Goal: Check status: Check status

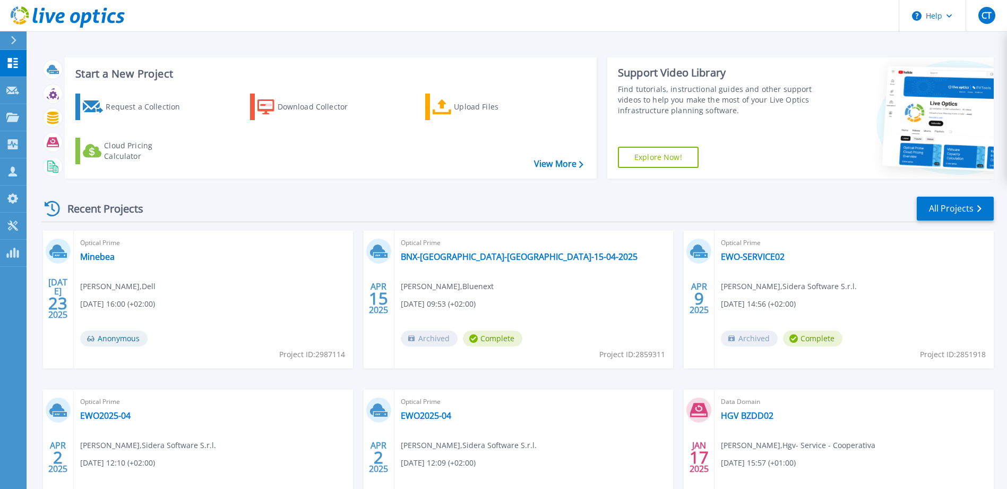
click at [14, 39] on icon at bounding box center [13, 40] width 5 height 8
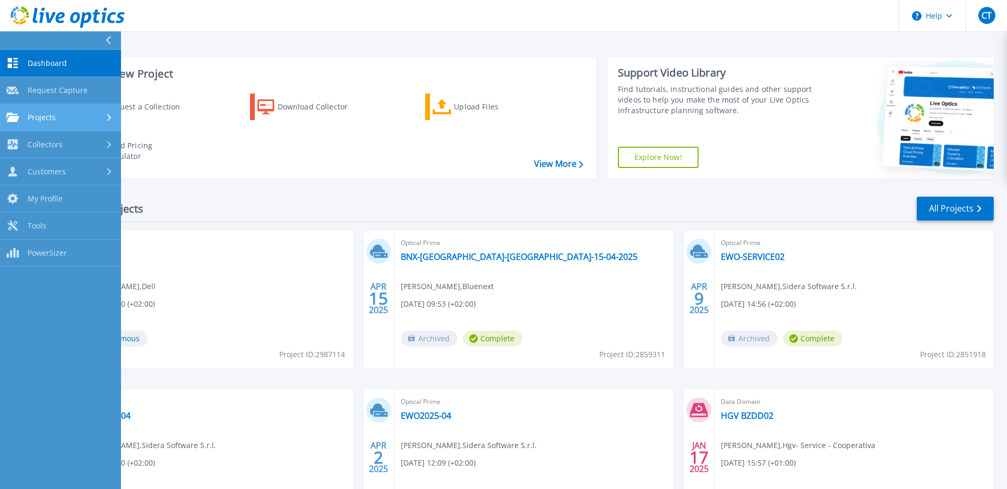
click at [64, 113] on div "Projects" at bounding box center [60, 118] width 108 height 10
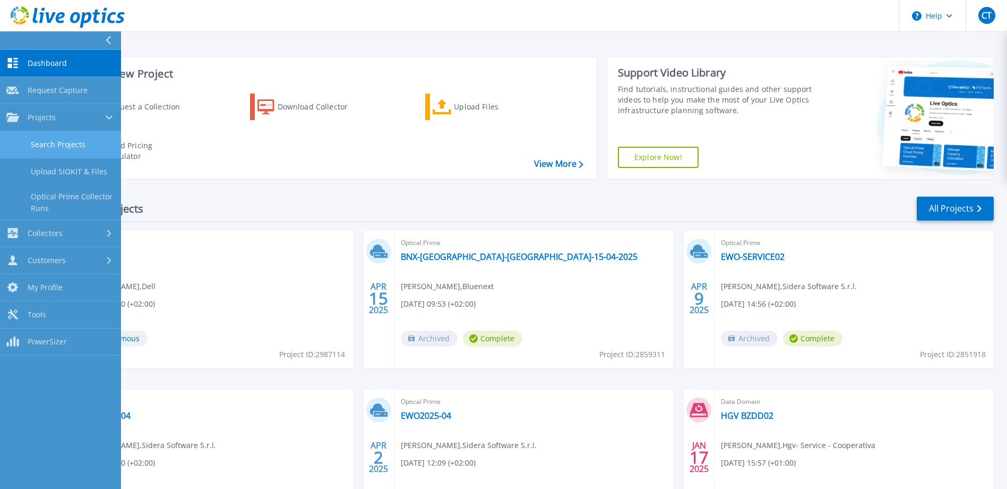
click at [75, 141] on link "Search Projects" at bounding box center [60, 144] width 121 height 27
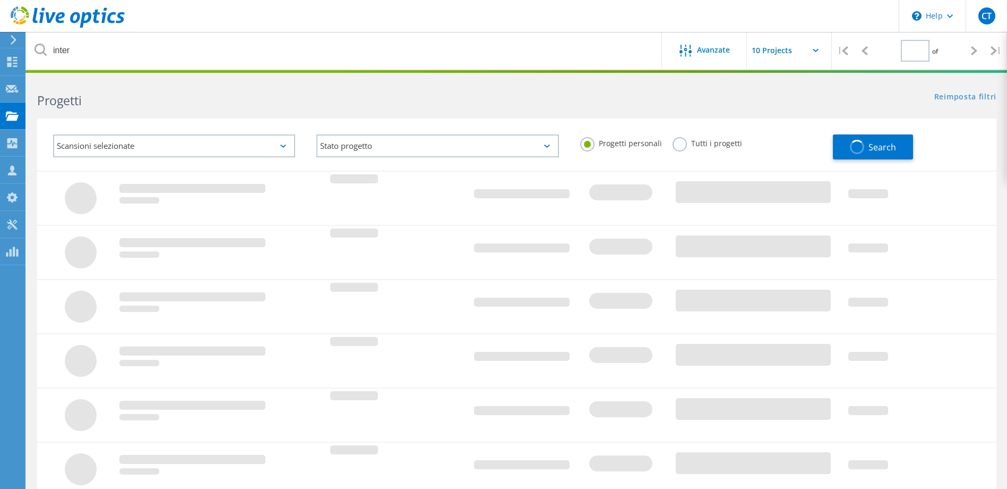
type input "1"
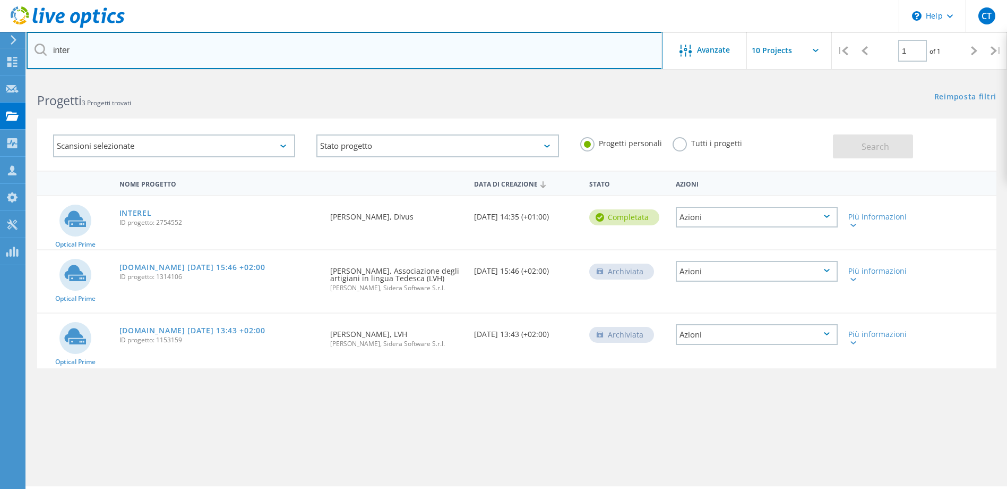
click at [84, 46] on input "inter" at bounding box center [345, 50] width 636 height 37
type input "panta"
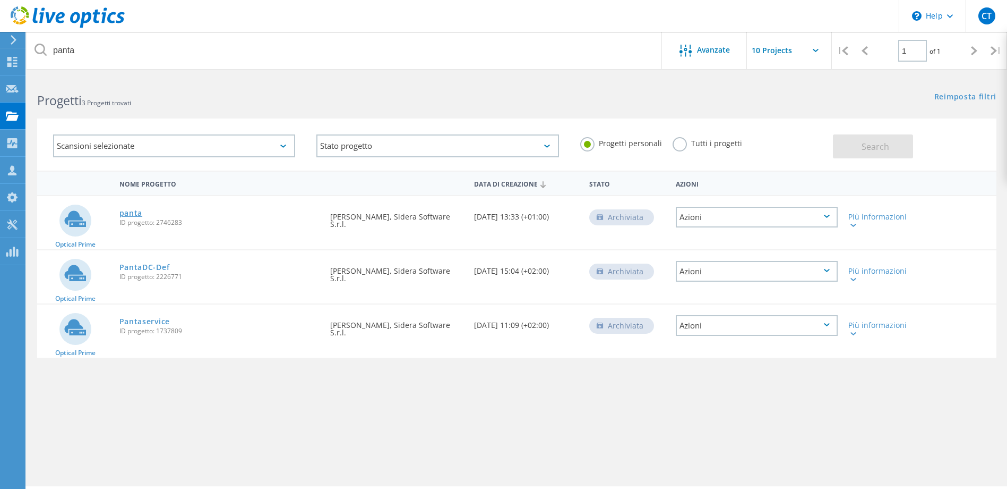
click at [131, 213] on link "panta" at bounding box center [130, 212] width 23 height 7
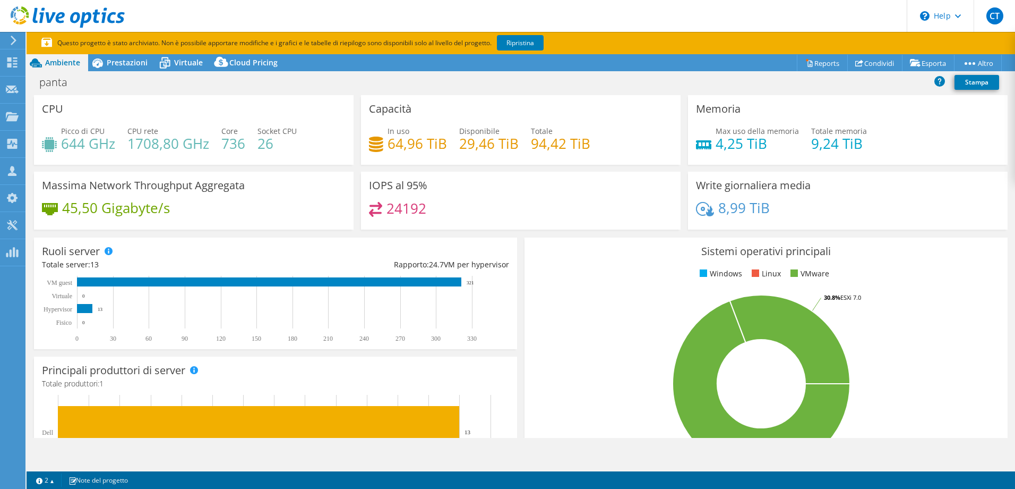
select select "USD"
drag, startPoint x: 388, startPoint y: 206, endPoint x: 435, endPoint y: 206, distance: 47.8
click at [435, 206] on div "24192" at bounding box center [521, 213] width 304 height 23
click at [432, 207] on div "24192" at bounding box center [521, 213] width 304 height 23
click at [125, 63] on span "Prestazioni" at bounding box center [127, 62] width 41 height 10
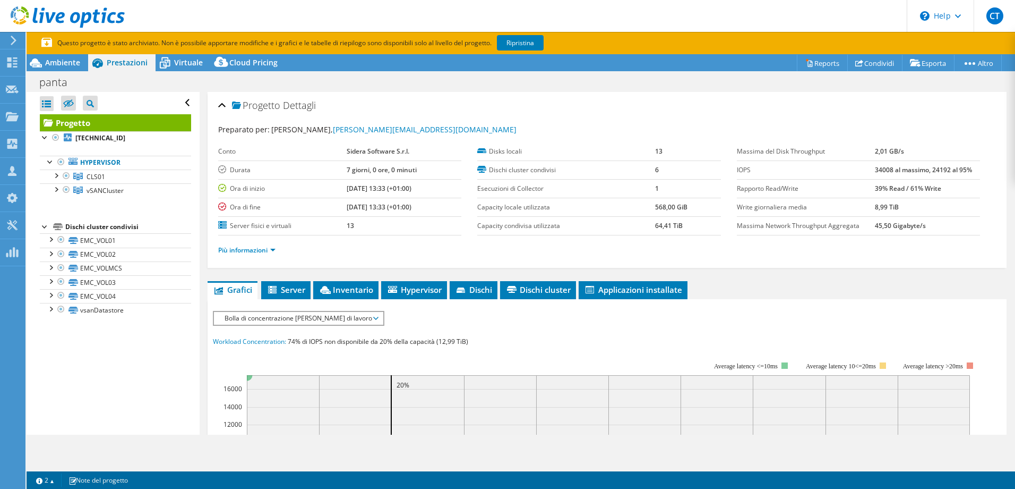
scroll to position [159, 0]
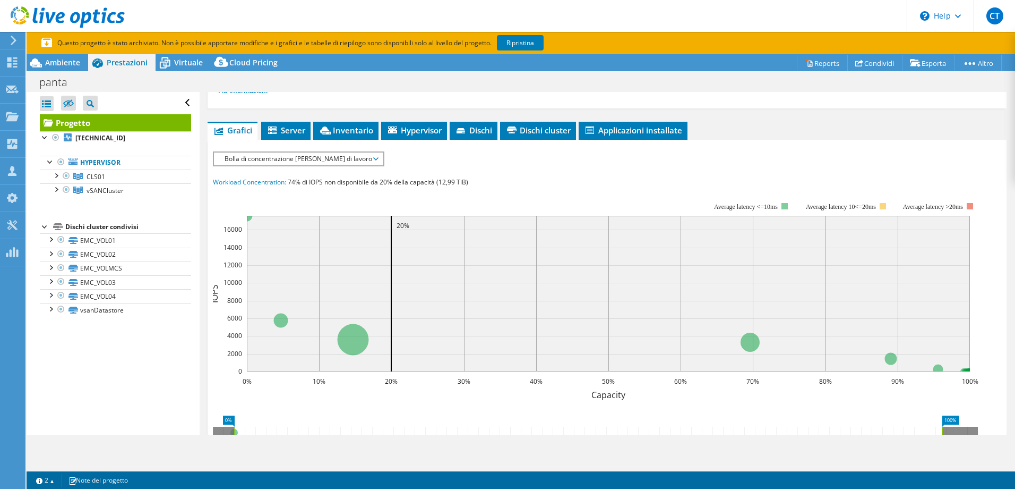
click at [330, 161] on span "Bolla di concentrazione [PERSON_NAME] di lavoro" at bounding box center [298, 158] width 158 height 13
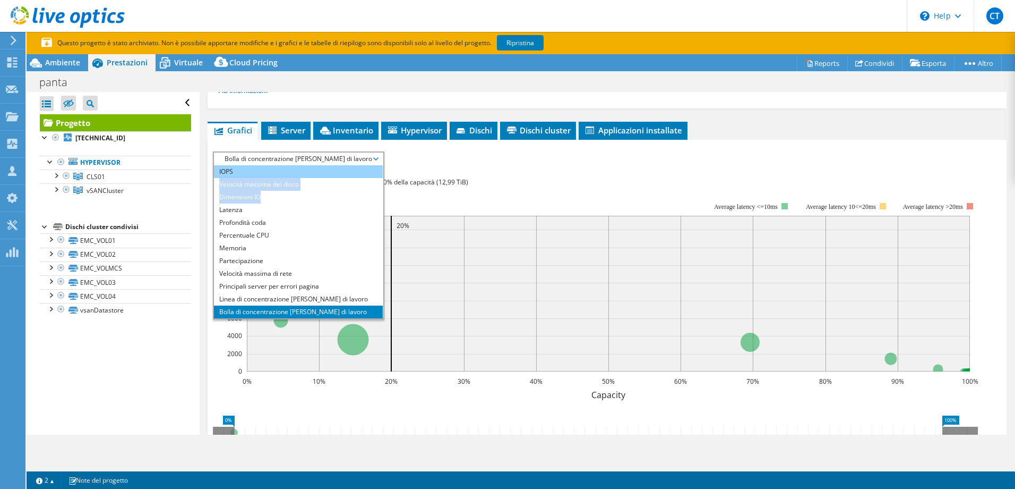
drag, startPoint x: 282, startPoint y: 200, endPoint x: 266, endPoint y: 170, distance: 33.7
click at [266, 170] on ul "IOPS Velocità massima del disco Dimensioni IO Latenza Profondità coda Percentua…" at bounding box center [298, 241] width 169 height 153
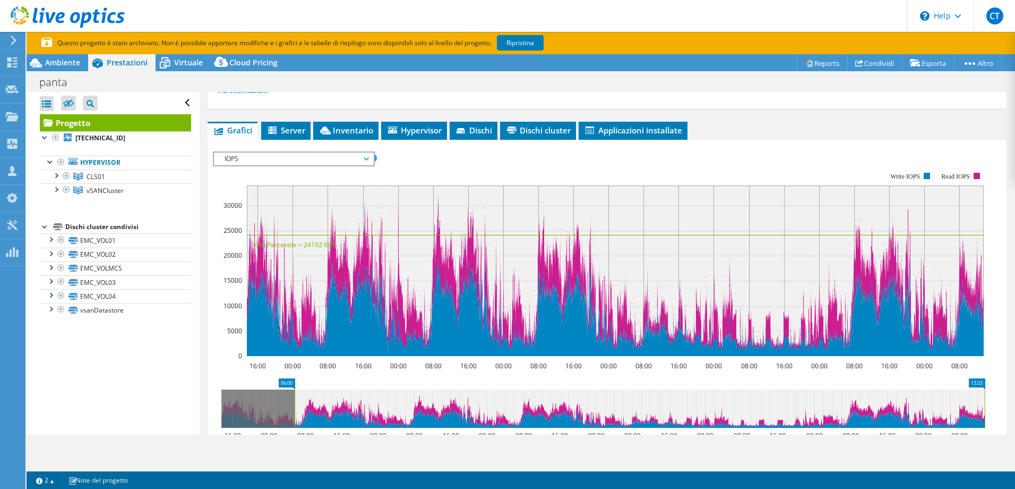
drag, startPoint x: 234, startPoint y: 382, endPoint x: 298, endPoint y: 385, distance: 63.8
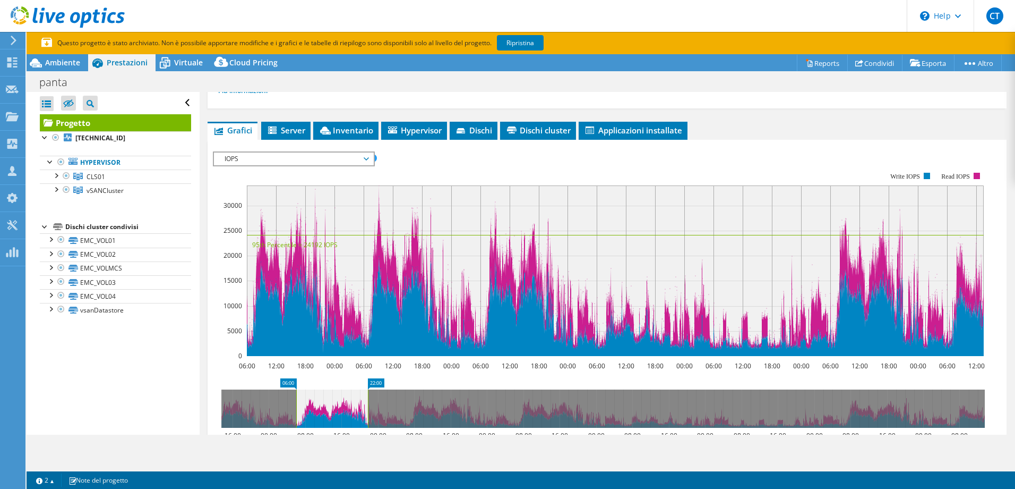
drag, startPoint x: 976, startPoint y: 384, endPoint x: 358, endPoint y: 384, distance: 617.1
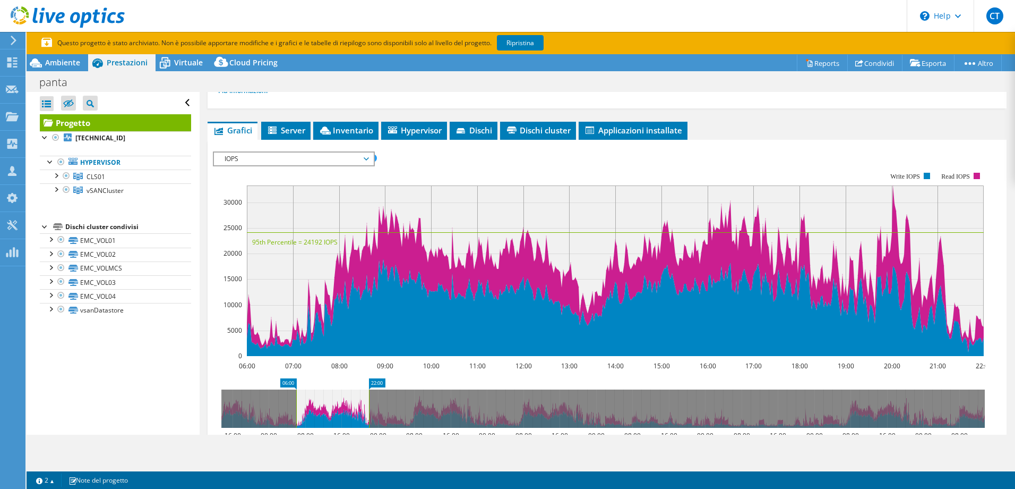
click at [519, 163] on rect at bounding box center [599, 264] width 773 height 212
click at [516, 161] on rect at bounding box center [599, 264] width 773 height 212
